Goal: Information Seeking & Learning: Understand process/instructions

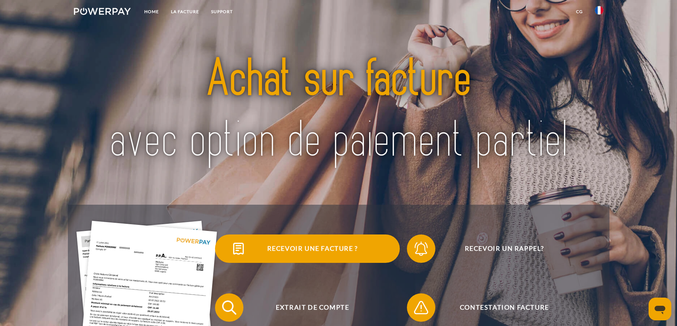
click at [329, 246] on span "Recevoir une facture ?" at bounding box center [312, 249] width 174 height 28
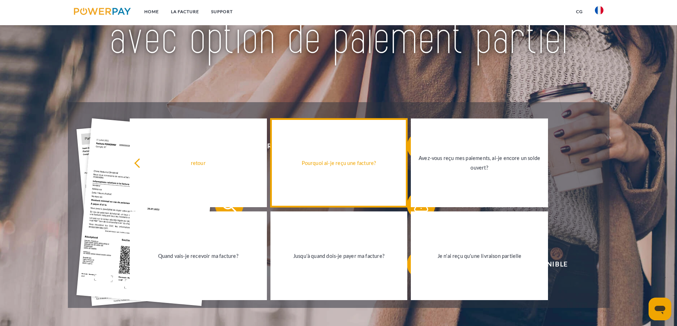
scroll to position [107, 0]
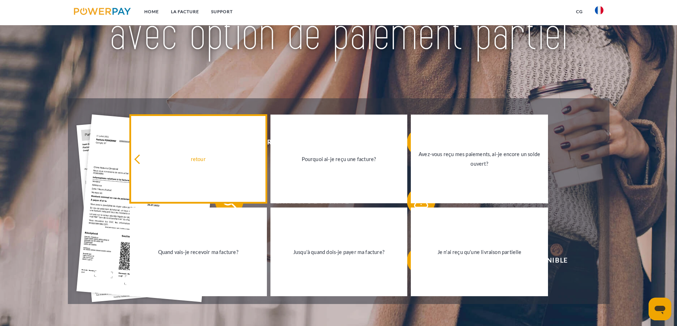
click at [141, 156] on icon at bounding box center [139, 160] width 10 height 10
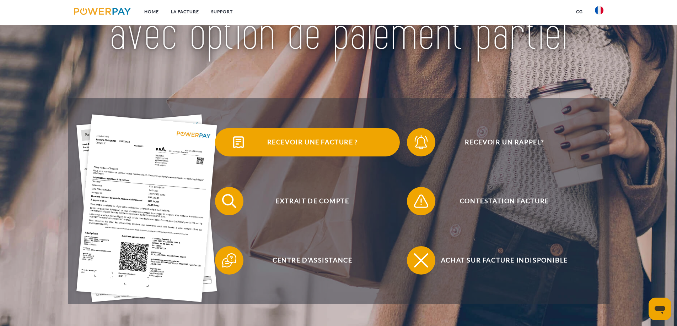
click at [242, 144] on img at bounding box center [238, 143] width 18 height 18
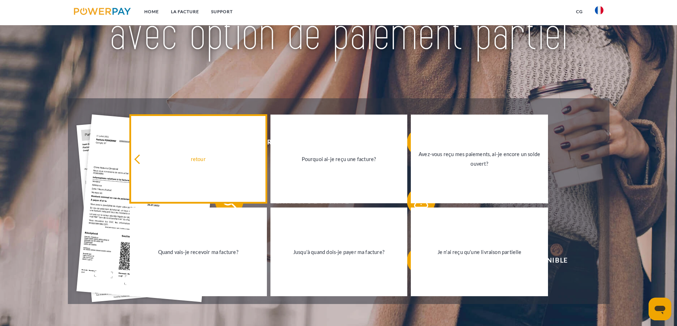
click at [206, 160] on div "retour" at bounding box center [198, 159] width 129 height 10
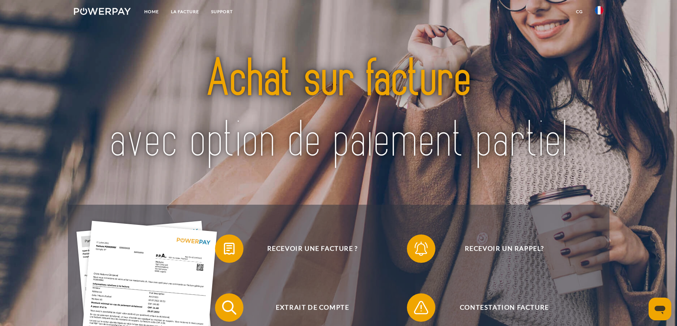
click at [577, 10] on link "CG" at bounding box center [579, 11] width 19 height 13
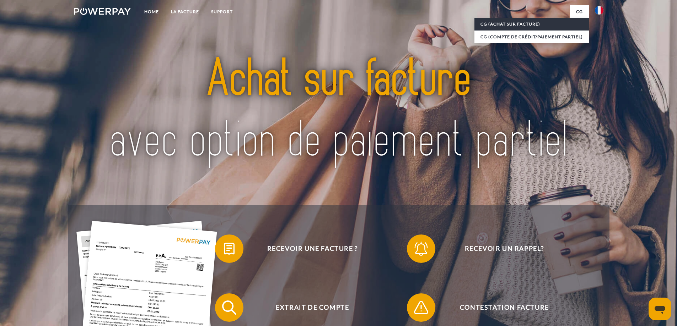
click at [525, 21] on link "CG (achat sur facture)" at bounding box center [531, 24] width 114 height 13
click at [519, 24] on link "CG (achat sur facture)" at bounding box center [531, 24] width 114 height 13
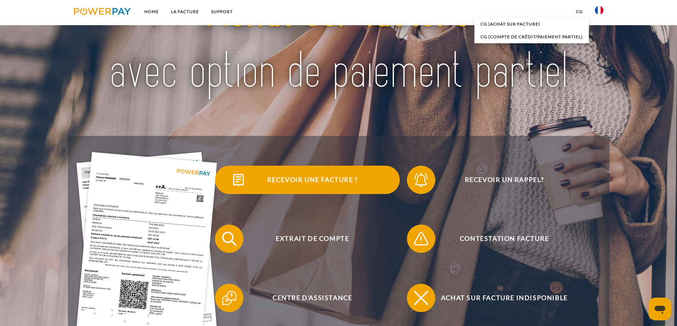
scroll to position [71, 0]
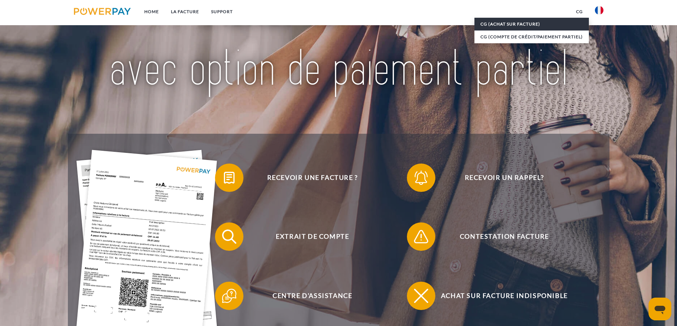
click at [509, 22] on link "CG (achat sur facture)" at bounding box center [531, 24] width 114 height 13
